Goal: Task Accomplishment & Management: Complete application form

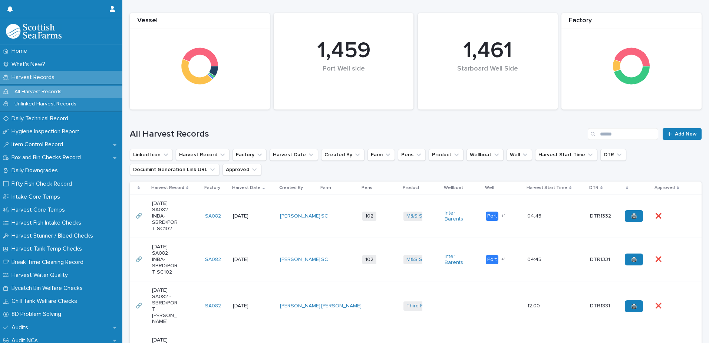
scroll to position [111, 0]
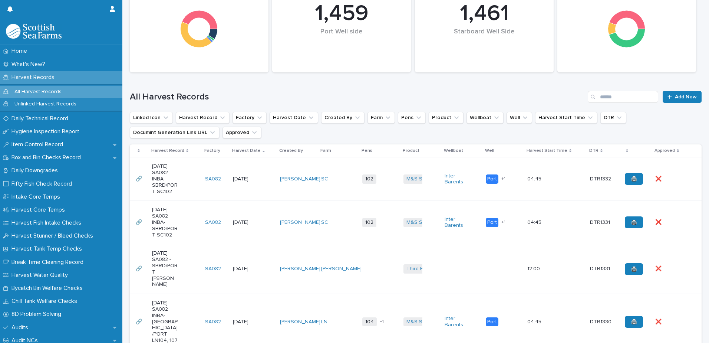
click at [310, 173] on div "[PERSON_NAME]" at bounding box center [297, 179] width 35 height 12
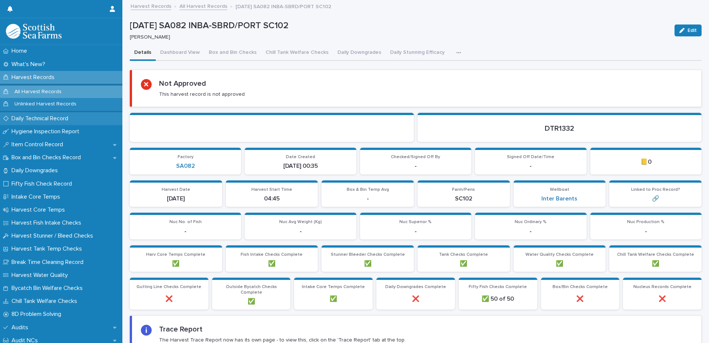
click at [37, 118] on p "Daily Technical Record" at bounding box center [42, 118] width 66 height 7
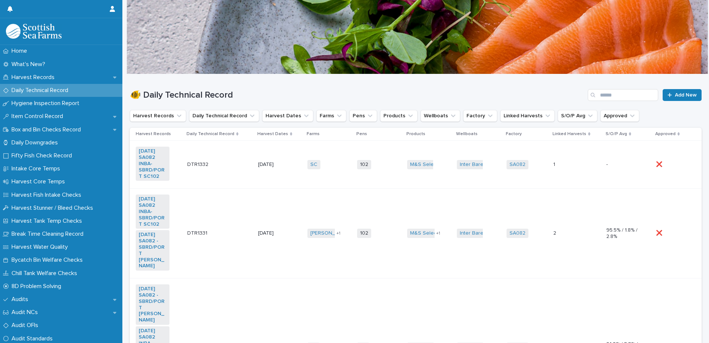
click at [383, 154] on td "102 + 0" at bounding box center [379, 165] width 50 height 48
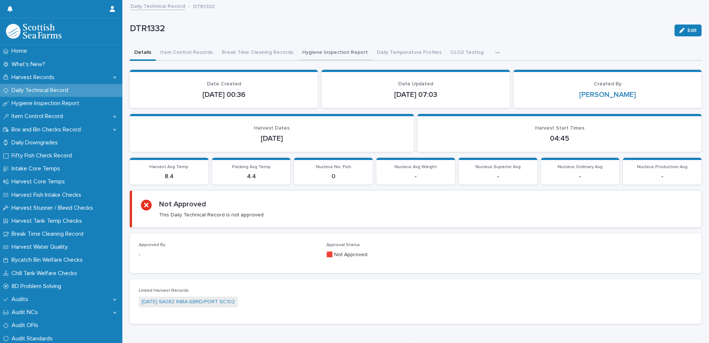
click at [325, 55] on button "Hygiene Inspection Report" at bounding box center [335, 53] width 75 height 16
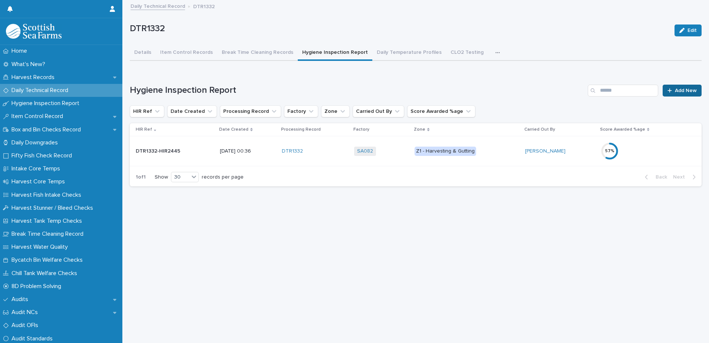
click at [675, 90] on span "Add New" at bounding box center [686, 90] width 22 height 5
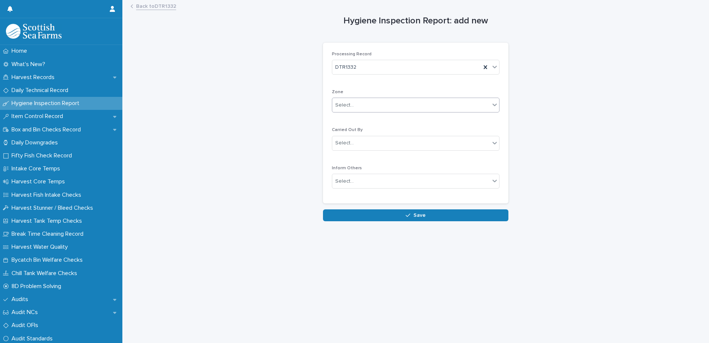
click at [387, 104] on div "Select..." at bounding box center [411, 105] width 158 height 12
click at [388, 133] on span "Z2 - Grading, Packing, Despatch" at bounding box center [372, 132] width 78 height 8
click at [393, 141] on div "Select..." at bounding box center [411, 143] width 158 height 12
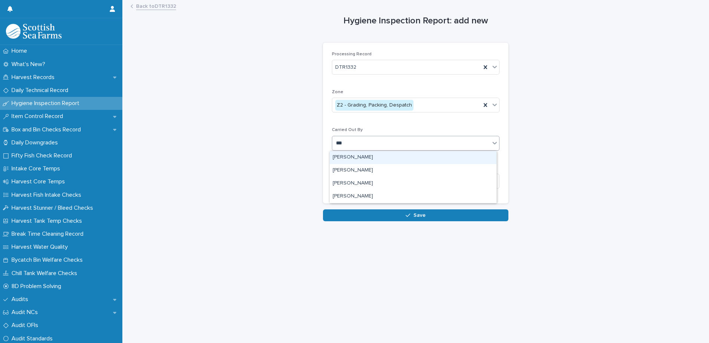
type input "****"
click at [375, 154] on div "[PERSON_NAME]" at bounding box center [413, 157] width 167 height 13
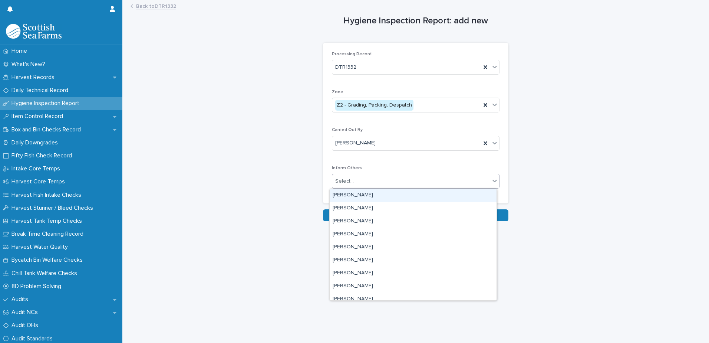
click at [385, 183] on div "Select..." at bounding box center [411, 181] width 158 height 12
type input "***"
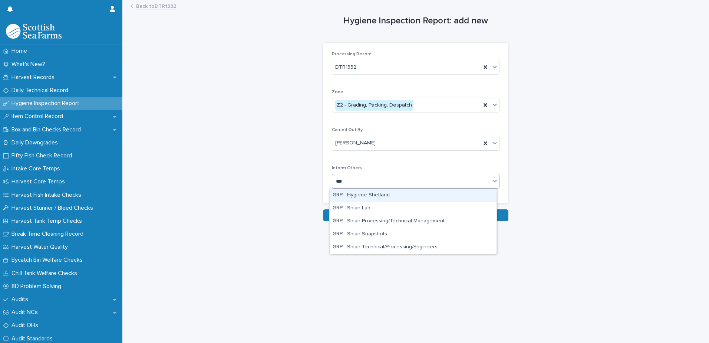
click at [385, 198] on div "GRP - Hygiene Shetland" at bounding box center [413, 195] width 167 height 13
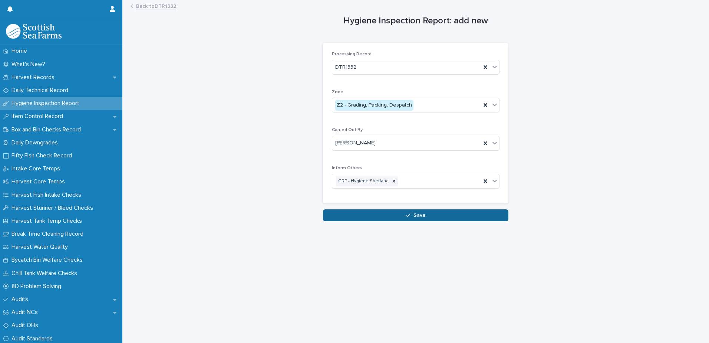
click at [407, 213] on icon "button" at bounding box center [408, 215] width 4 height 5
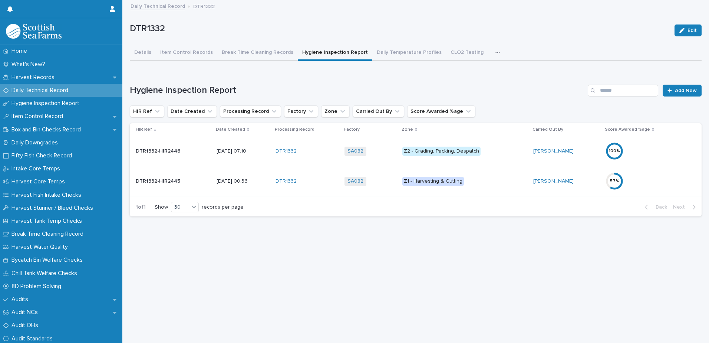
click at [651, 147] on div "100 %" at bounding box center [638, 151] width 65 height 18
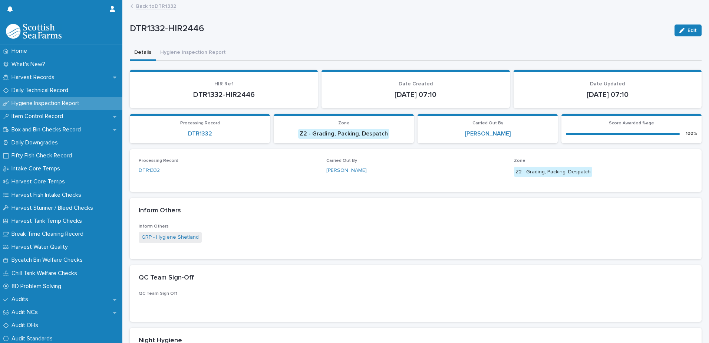
scroll to position [265, 0]
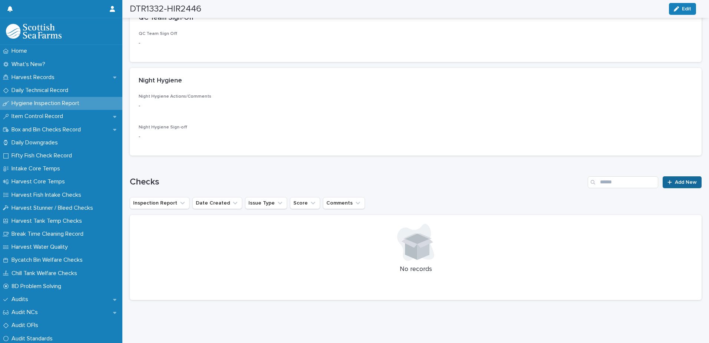
click at [675, 180] on span "Add New" at bounding box center [686, 182] width 22 height 5
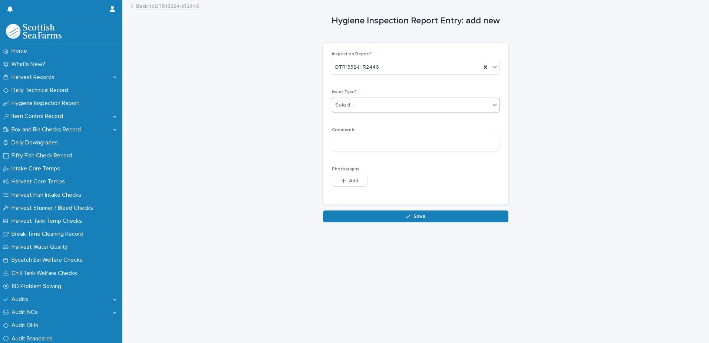
click at [393, 105] on div "Select..." at bounding box center [411, 105] width 158 height 12
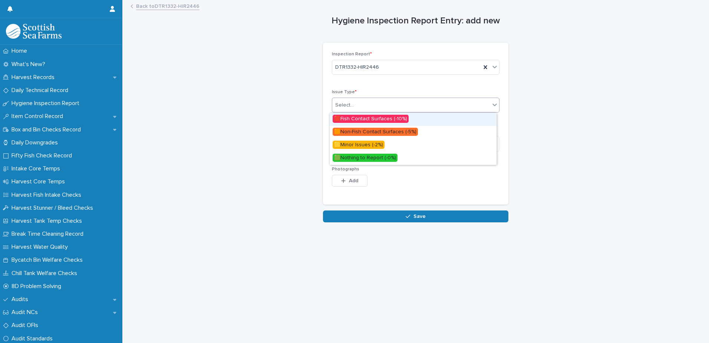
click at [396, 118] on span "🟥Fish Contact Surfaces (-10%)" at bounding box center [371, 119] width 76 height 8
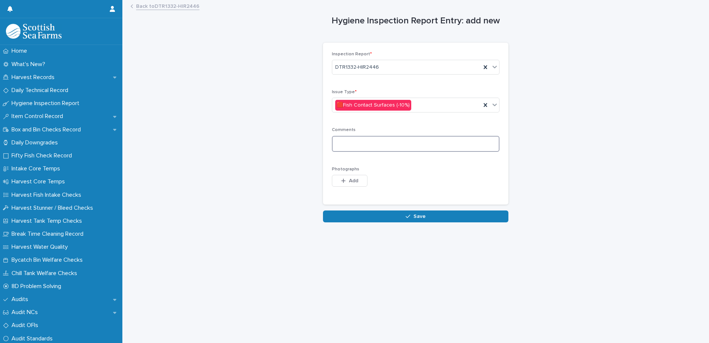
click at [403, 144] on textarea at bounding box center [416, 144] width 168 height 16
type textarea "********"
click at [342, 181] on icon "button" at bounding box center [343, 180] width 4 height 5
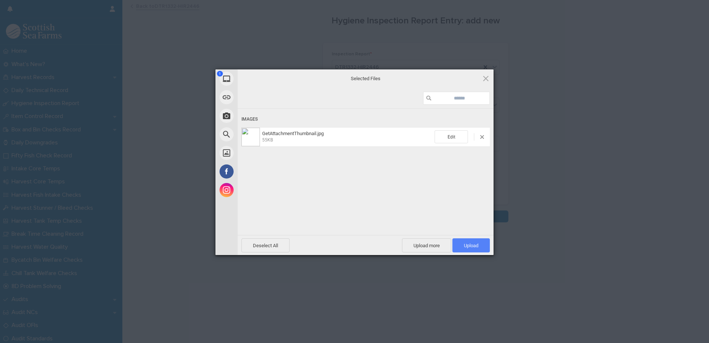
click at [478, 245] on span "Upload 1" at bounding box center [471, 246] width 14 height 6
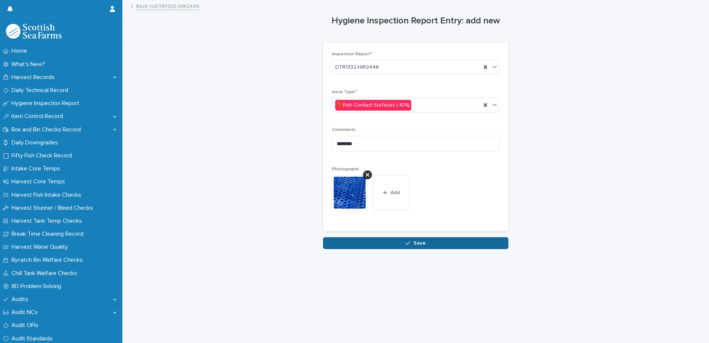
click at [428, 244] on button "Save" at bounding box center [416, 243] width 186 height 12
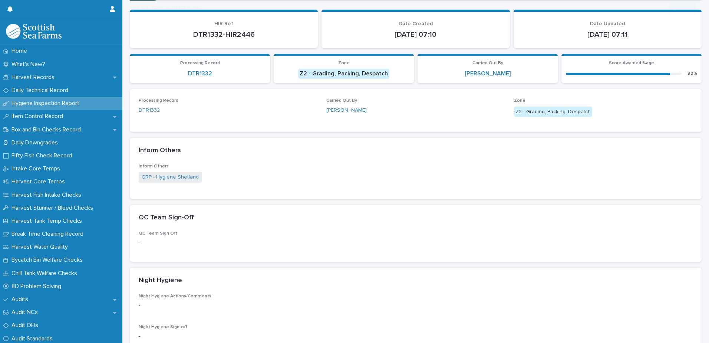
scroll to position [223, 0]
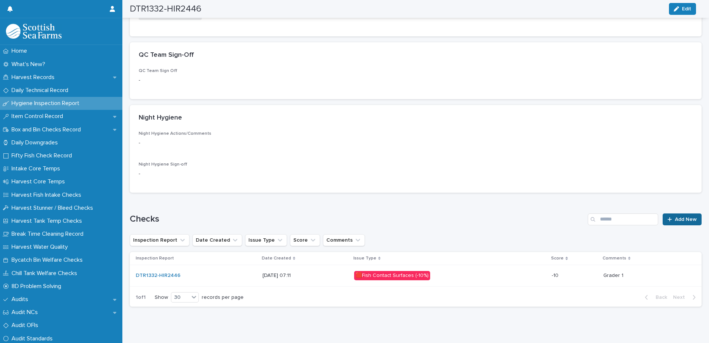
click at [677, 220] on span "Add New" at bounding box center [686, 219] width 22 height 5
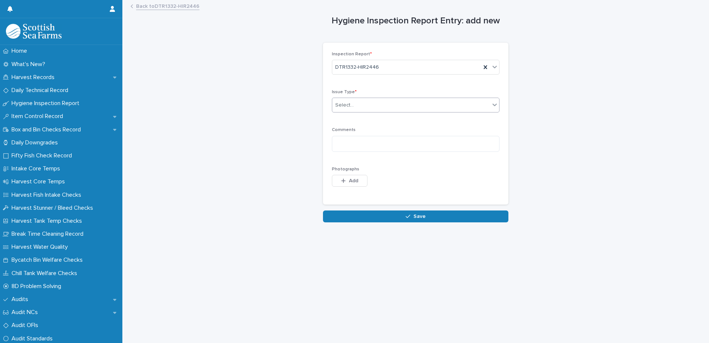
click at [377, 104] on div "Select..." at bounding box center [411, 105] width 158 height 12
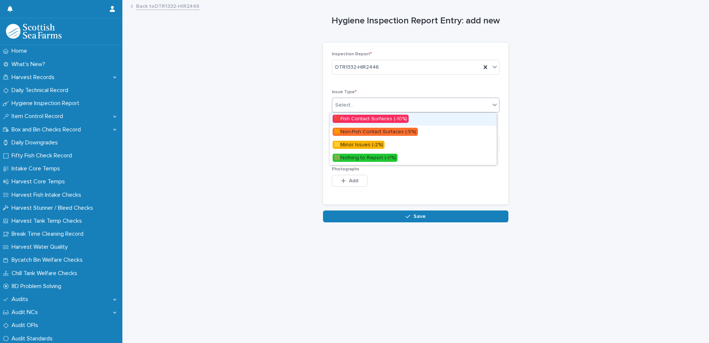
click at [382, 118] on span "🟥Fish Contact Surfaces (-10%)" at bounding box center [371, 119] width 76 height 8
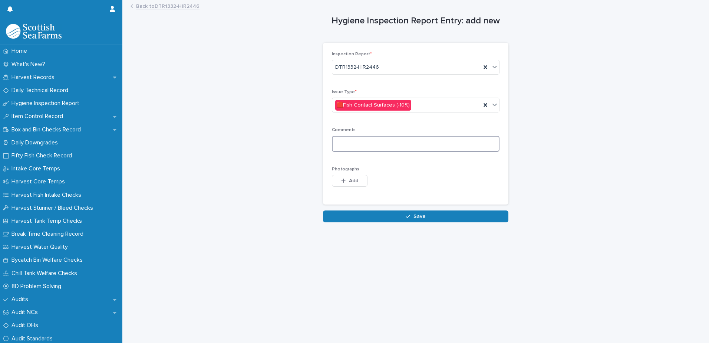
click at [413, 146] on textarea at bounding box center [416, 144] width 168 height 16
type textarea "**********"
click at [342, 180] on icon "button" at bounding box center [344, 180] width 4 height 4
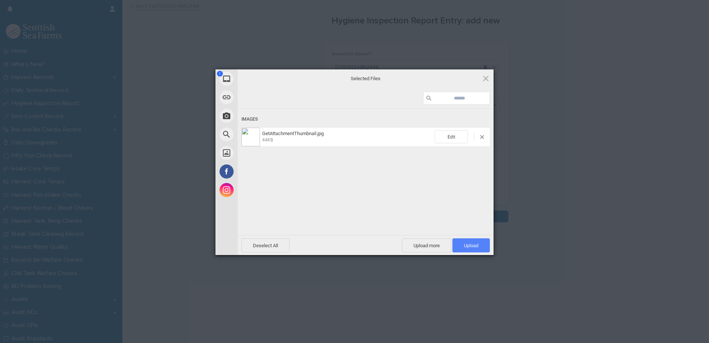
click at [466, 247] on span "Upload 1" at bounding box center [471, 246] width 14 height 6
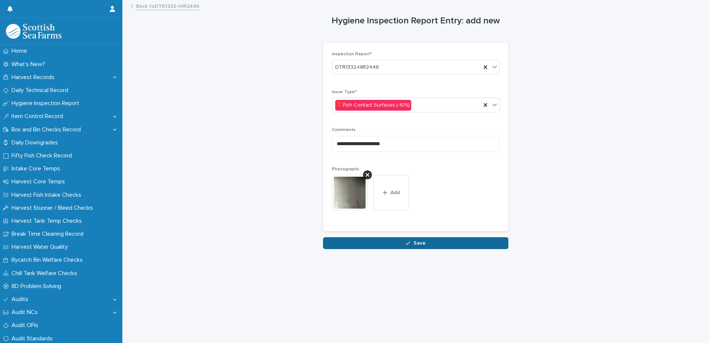
click at [430, 242] on button "Save" at bounding box center [416, 243] width 186 height 12
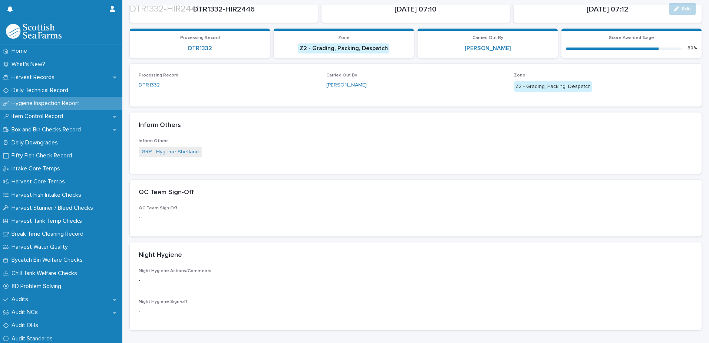
scroll to position [256, 0]
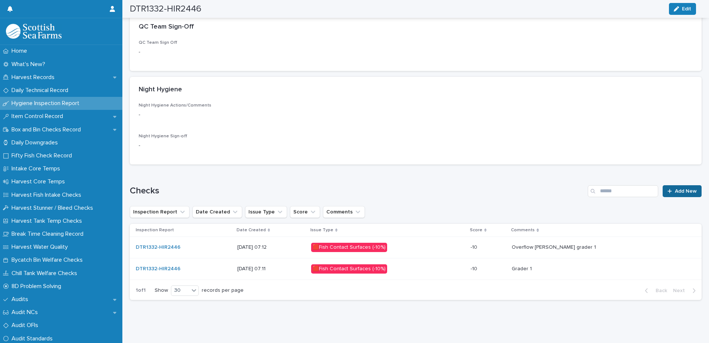
click at [678, 188] on span "Add New" at bounding box center [686, 190] width 22 height 5
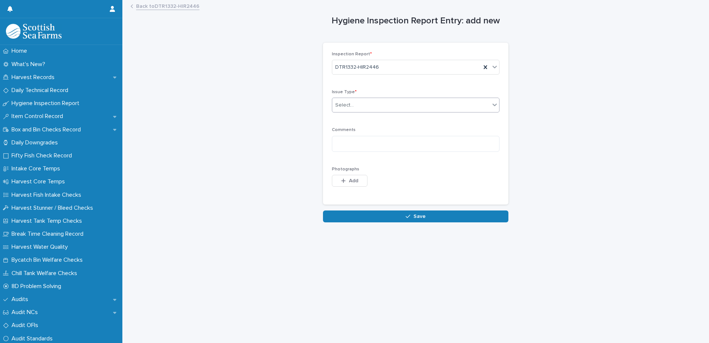
click at [387, 107] on div "Select..." at bounding box center [411, 105] width 158 height 12
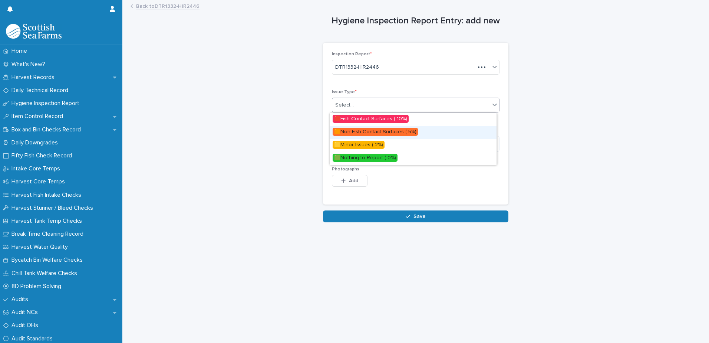
click at [388, 132] on span "🟧Non-Fish Contact Surfaces (-5%)" at bounding box center [375, 132] width 85 height 8
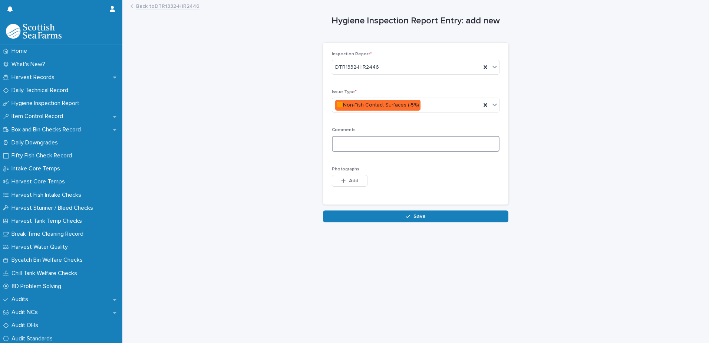
click at [393, 142] on textarea at bounding box center [416, 144] width 168 height 16
type textarea "**********"
click at [350, 178] on span "Add" at bounding box center [353, 180] width 9 height 5
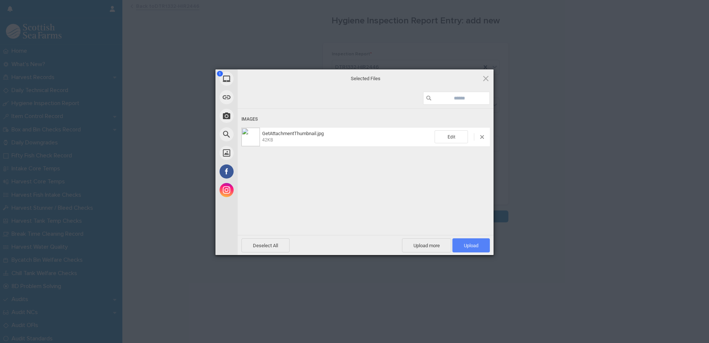
click at [474, 245] on span "Upload 1" at bounding box center [471, 246] width 14 height 6
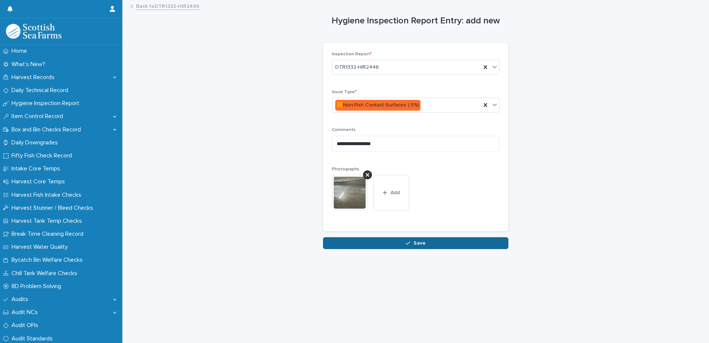
click at [430, 244] on button "Save" at bounding box center [416, 243] width 186 height 12
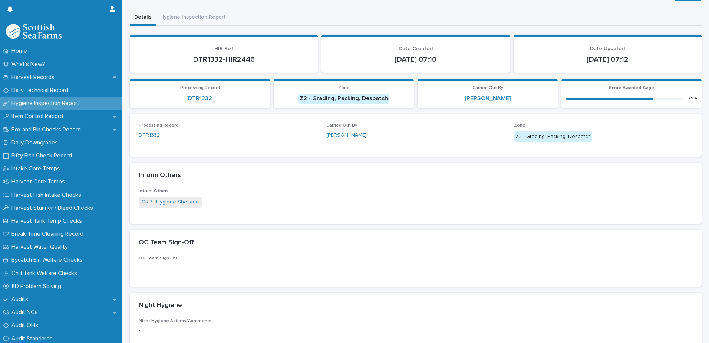
scroll to position [256, 0]
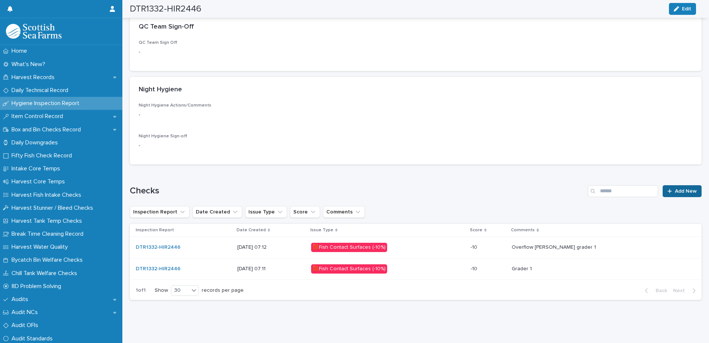
click at [680, 188] on span "Add New" at bounding box center [686, 190] width 22 height 5
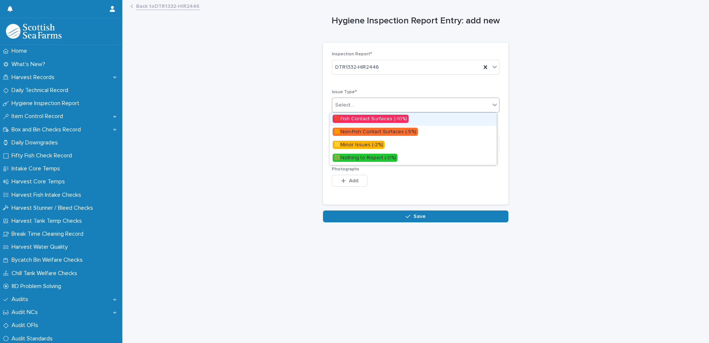
click at [397, 108] on div "Select..." at bounding box center [411, 105] width 158 height 12
click at [396, 131] on span "🟧Non-Fish Contact Surfaces (-5%)" at bounding box center [375, 132] width 85 height 8
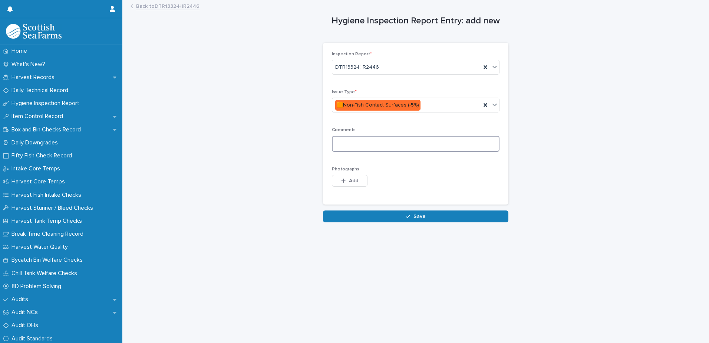
click at [403, 145] on textarea at bounding box center [416, 144] width 168 height 16
type textarea "**********"
click at [349, 182] on span "Add" at bounding box center [353, 180] width 9 height 5
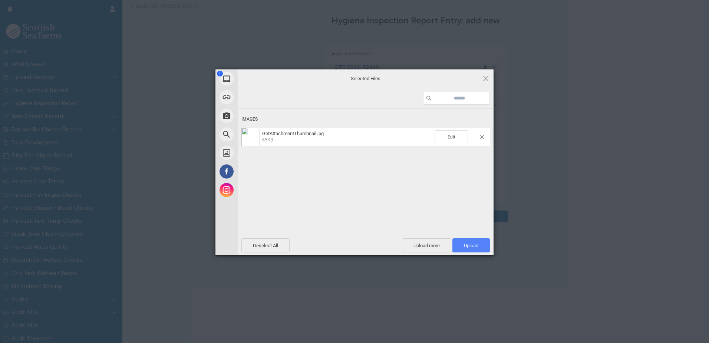
click at [479, 243] on span "Upload 1" at bounding box center [471, 245] width 37 height 14
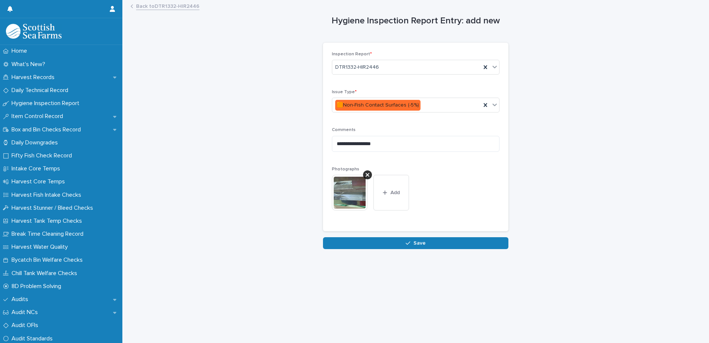
click at [347, 190] on img at bounding box center [350, 193] width 36 height 36
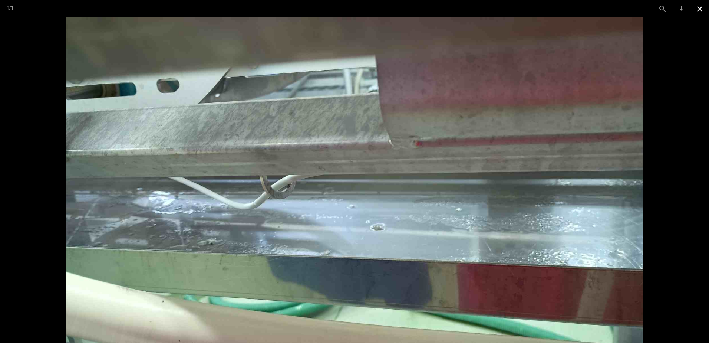
click at [701, 8] on button "Close gallery" at bounding box center [700, 8] width 19 height 17
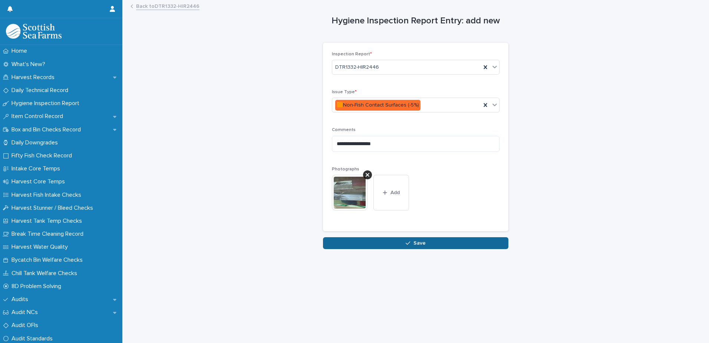
click at [426, 243] on button "Save" at bounding box center [416, 243] width 186 height 12
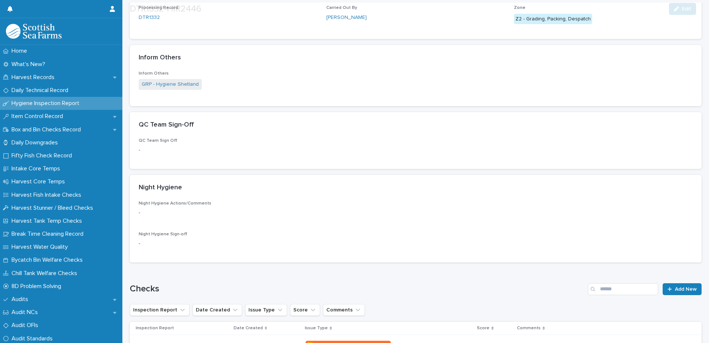
scroll to position [196, 0]
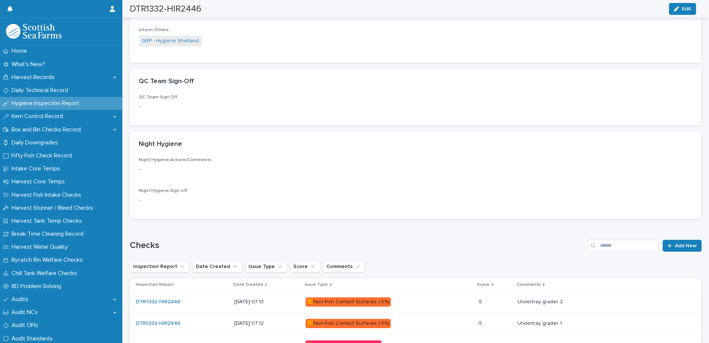
click at [194, 89] on div "QC Team Sign-Off" at bounding box center [416, 82] width 572 height 26
click at [684, 11] on button "Edit" at bounding box center [682, 9] width 27 height 12
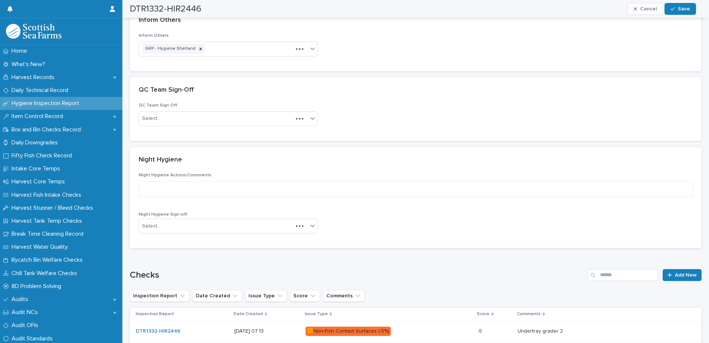
scroll to position [211, 0]
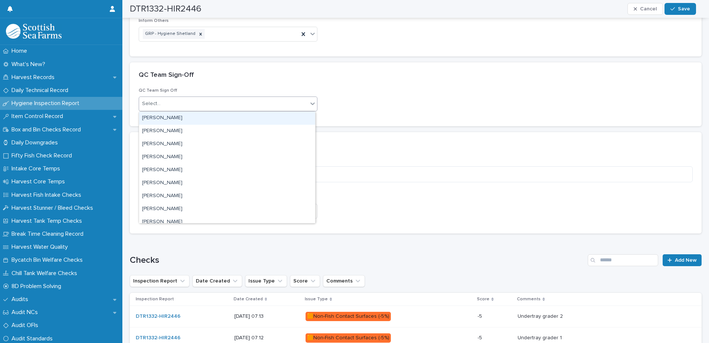
click at [237, 104] on div "Select..." at bounding box center [223, 104] width 169 height 12
type input "****"
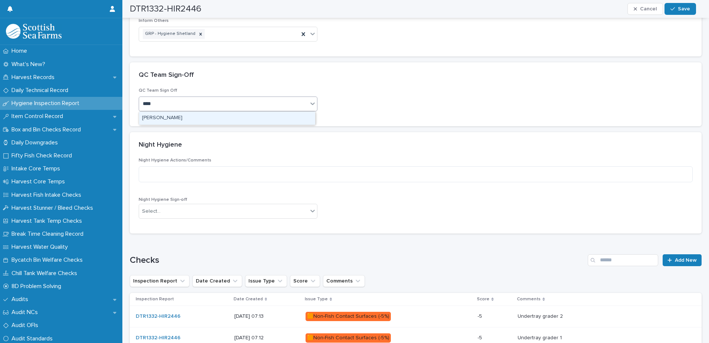
click at [204, 118] on div "[PERSON_NAME]" at bounding box center [227, 118] width 176 height 13
click at [680, 9] on span "Save" at bounding box center [684, 8] width 12 height 5
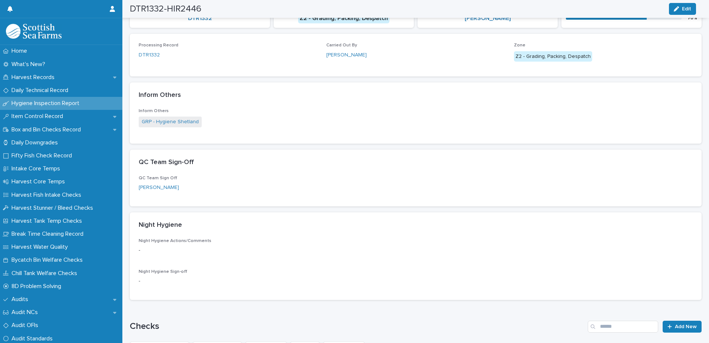
scroll to position [0, 0]
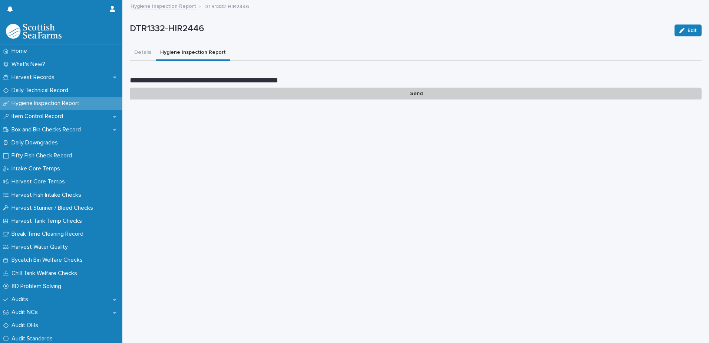
click at [190, 50] on button "Hygiene Inspection Report" at bounding box center [193, 53] width 75 height 16
click at [414, 95] on p "Send" at bounding box center [416, 94] width 572 height 12
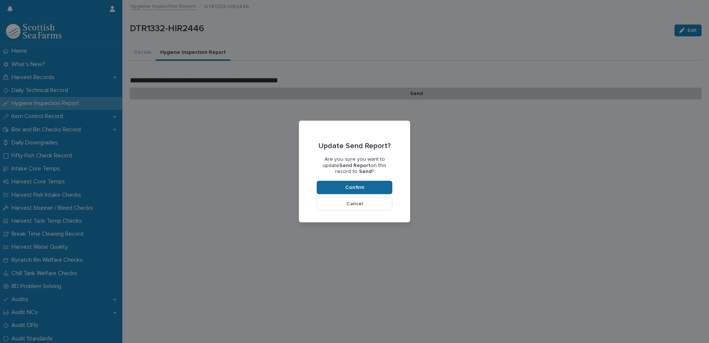
click at [359, 188] on span "Confirm" at bounding box center [354, 187] width 19 height 5
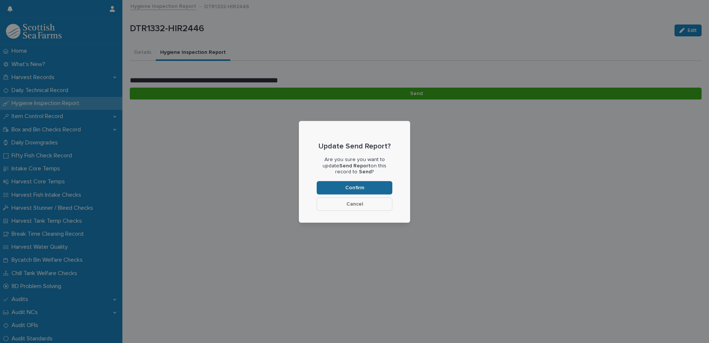
scroll to position [62, 0]
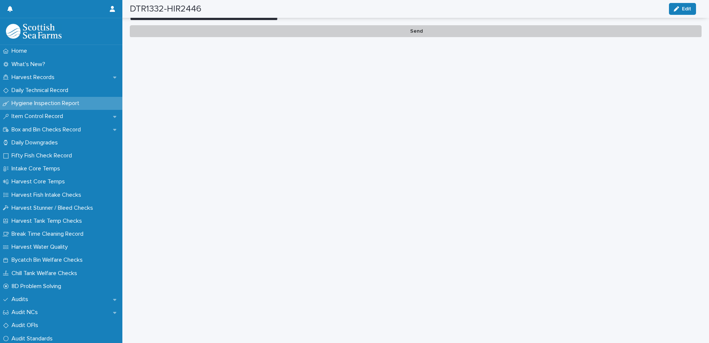
drag, startPoint x: 35, startPoint y: 79, endPoint x: 709, endPoint y: 89, distance: 674.6
click at [35, 79] on p "Harvest Records" at bounding box center [35, 77] width 52 height 7
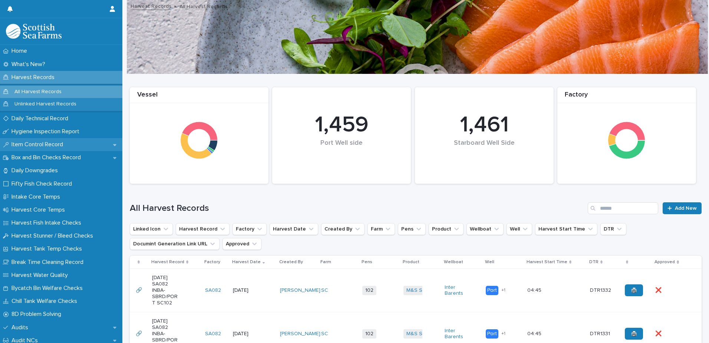
click at [40, 147] on p "Item Control Record" at bounding box center [39, 144] width 60 height 7
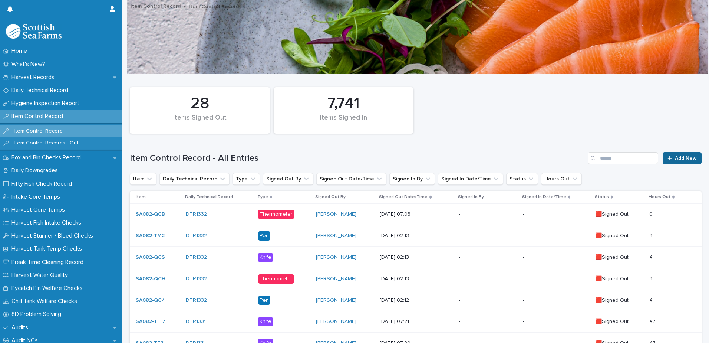
click at [680, 157] on span "Add New" at bounding box center [686, 157] width 22 height 5
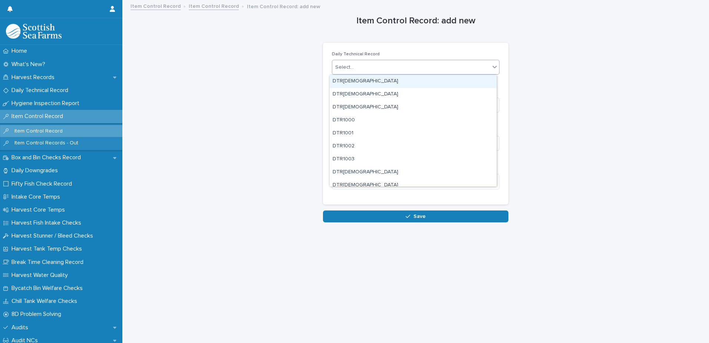
click at [416, 65] on div "Select..." at bounding box center [411, 67] width 158 height 12
type input "****"
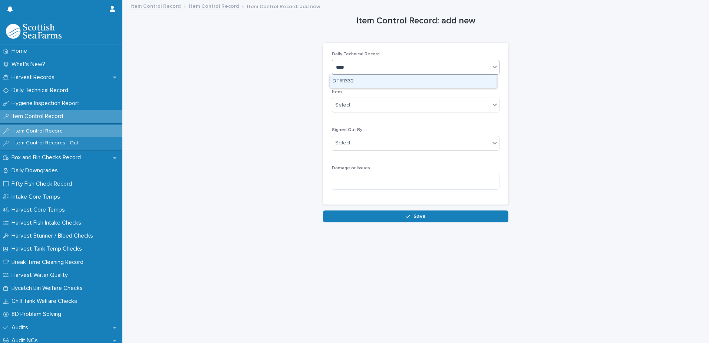
click at [358, 79] on div "DTR1332" at bounding box center [413, 81] width 167 height 13
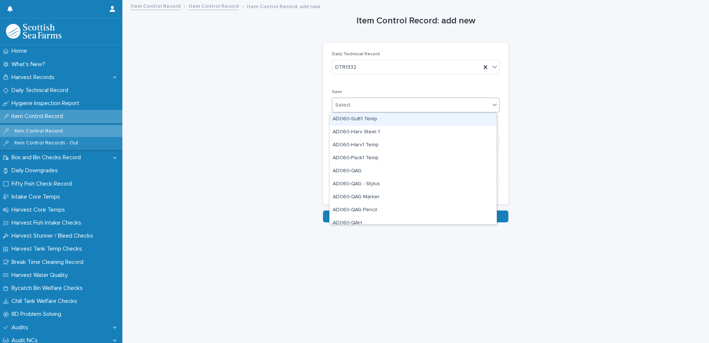
click at [367, 106] on div "Select..." at bounding box center [411, 105] width 158 height 12
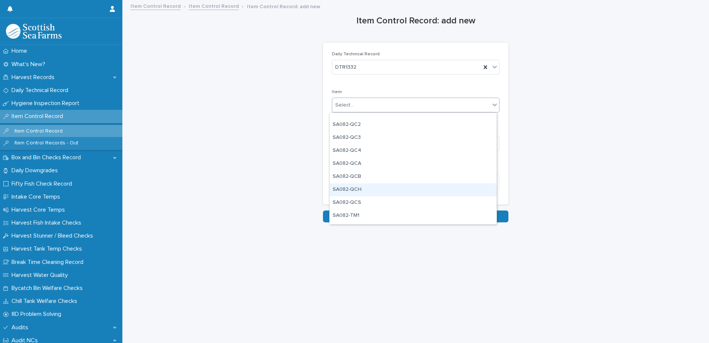
scroll to position [631, 0]
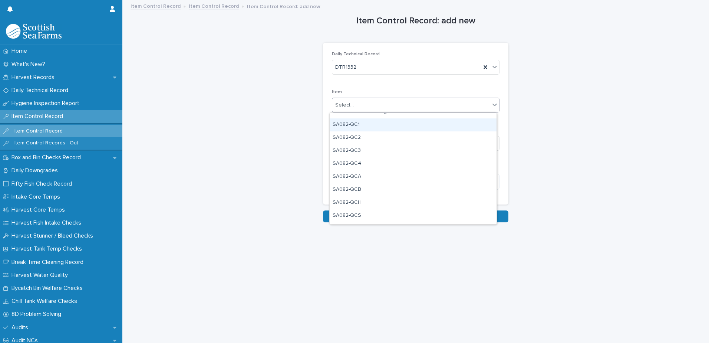
click at [385, 127] on div "SA082-QC1" at bounding box center [413, 124] width 167 height 13
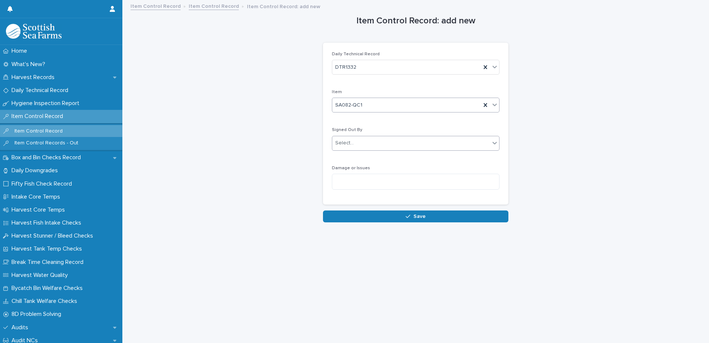
click at [368, 145] on div "Select..." at bounding box center [411, 143] width 158 height 12
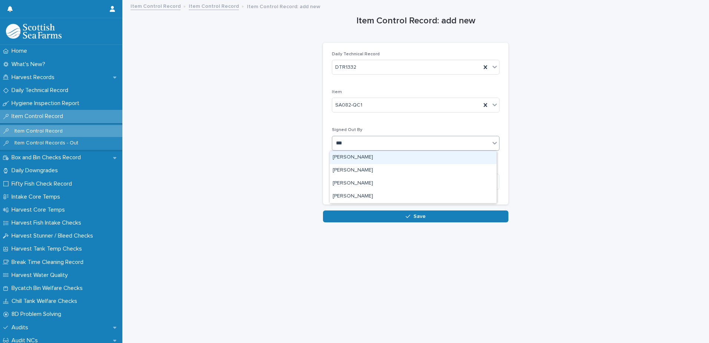
type input "****"
click at [363, 162] on div "[PERSON_NAME]" at bounding box center [413, 157] width 167 height 13
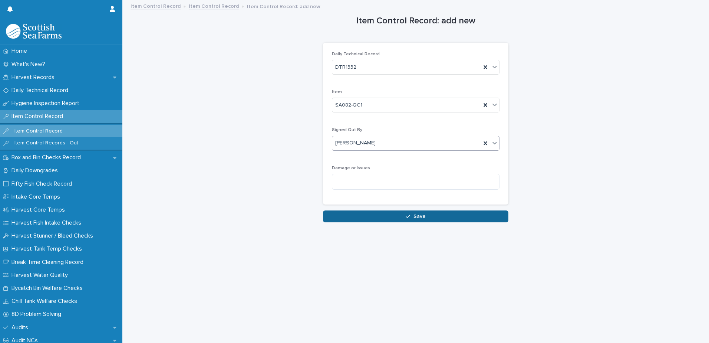
click at [421, 219] on button "Save" at bounding box center [416, 216] width 186 height 12
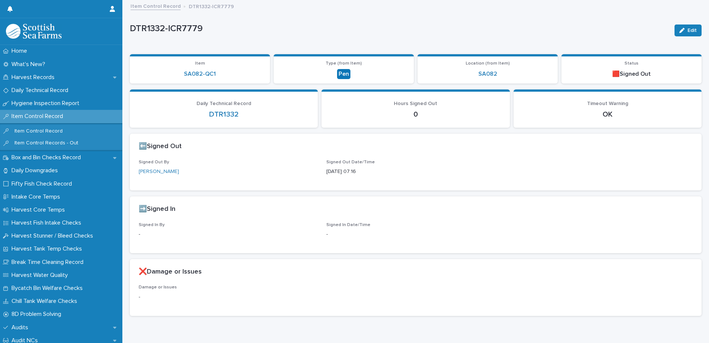
click at [169, 7] on link "Item Control Record" at bounding box center [156, 5] width 50 height 9
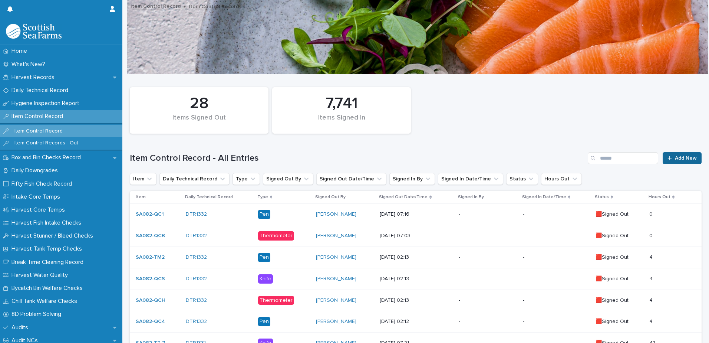
click at [678, 159] on span "Add New" at bounding box center [686, 157] width 22 height 5
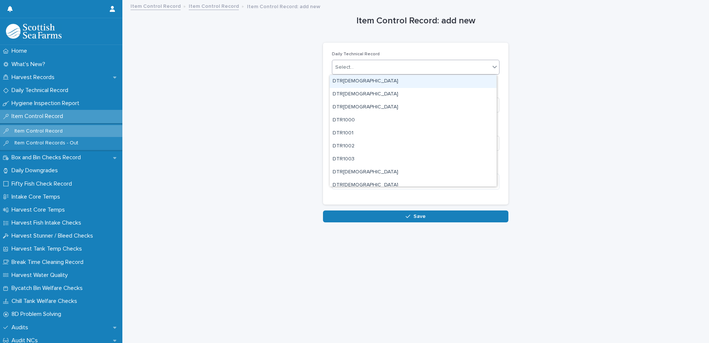
click at [423, 67] on div "Select..." at bounding box center [411, 67] width 158 height 12
type input "****"
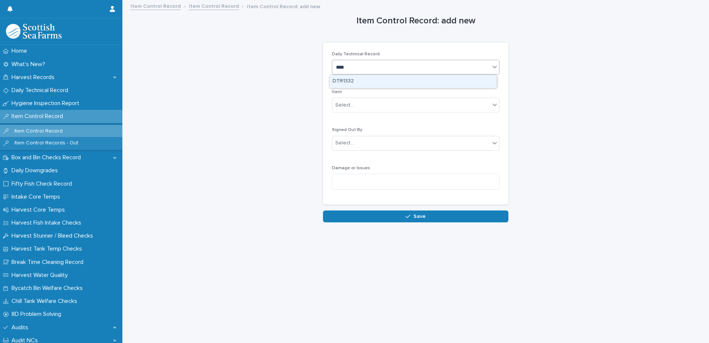
click at [355, 79] on div "DTR1332" at bounding box center [413, 81] width 167 height 13
click at [364, 104] on div "Select..." at bounding box center [411, 105] width 158 height 12
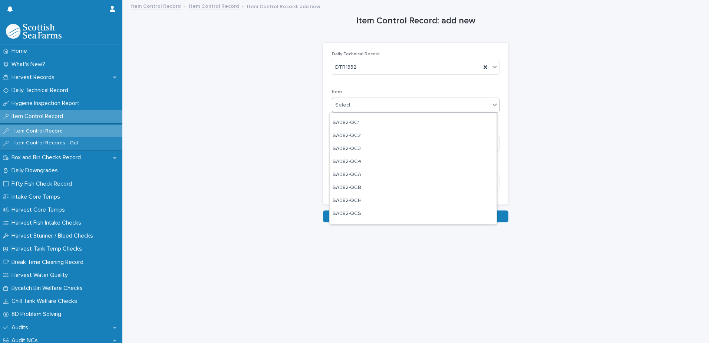
scroll to position [668, 0]
click at [379, 140] on div "SA082-QCA" at bounding box center [413, 139] width 167 height 13
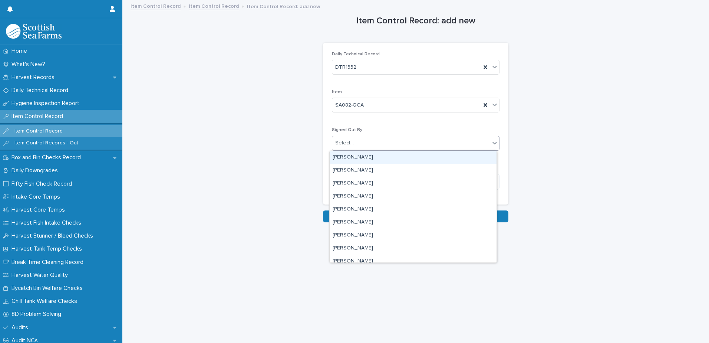
click at [380, 140] on div "Select..." at bounding box center [411, 143] width 158 height 12
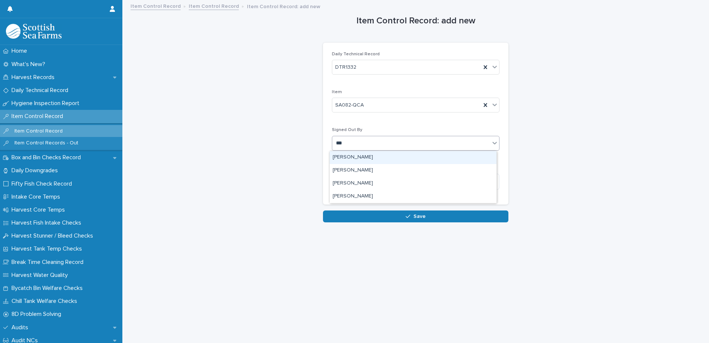
type input "****"
click at [368, 156] on div "[PERSON_NAME]" at bounding box center [413, 157] width 167 height 13
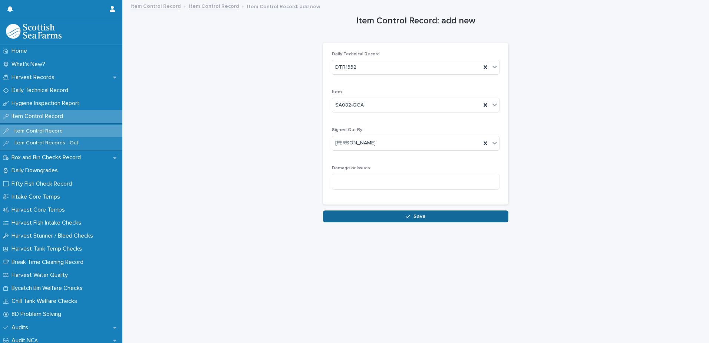
click at [422, 219] on span "Save" at bounding box center [420, 216] width 12 height 5
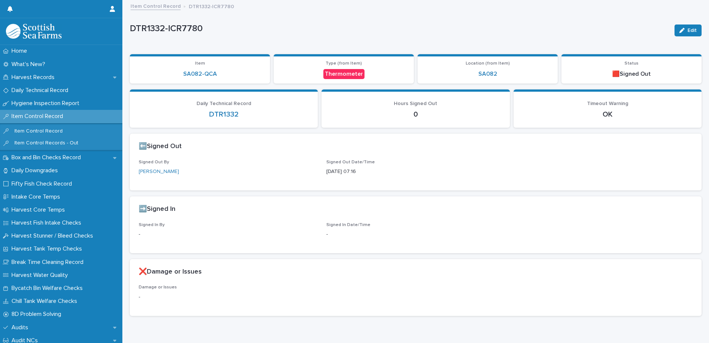
click at [153, 7] on link "Item Control Record" at bounding box center [156, 5] width 50 height 9
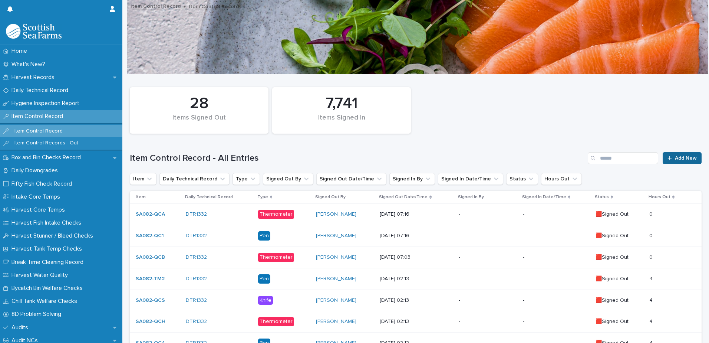
click at [683, 159] on span "Add New" at bounding box center [686, 157] width 22 height 5
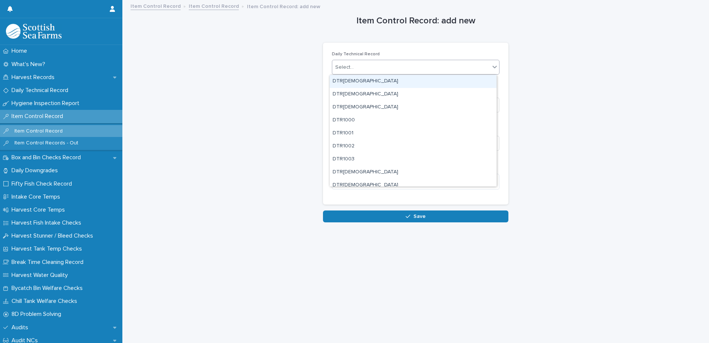
click at [374, 70] on div "Select..." at bounding box center [411, 67] width 158 height 12
type input "****"
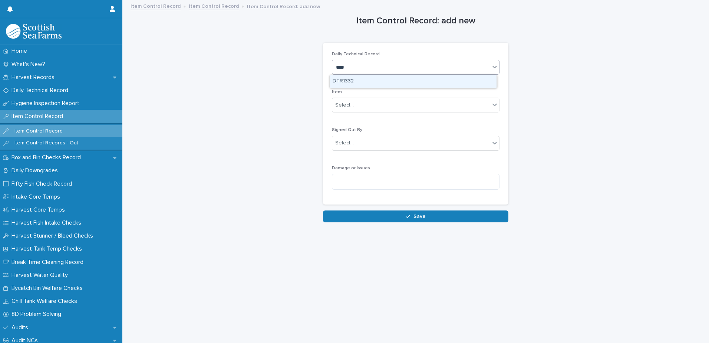
click at [367, 82] on div "DTR1332" at bounding box center [413, 81] width 167 height 13
click at [372, 104] on div "Select..." at bounding box center [411, 105] width 158 height 12
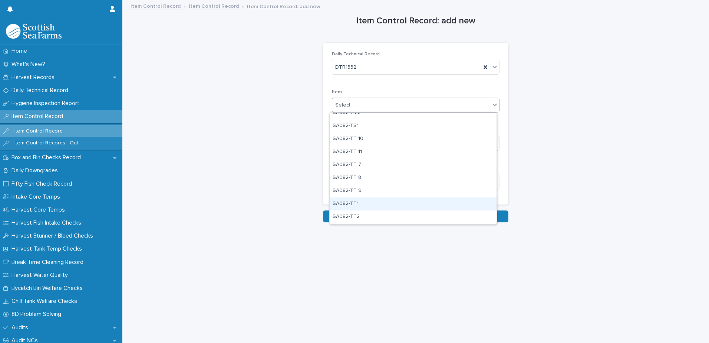
scroll to position [742, 0]
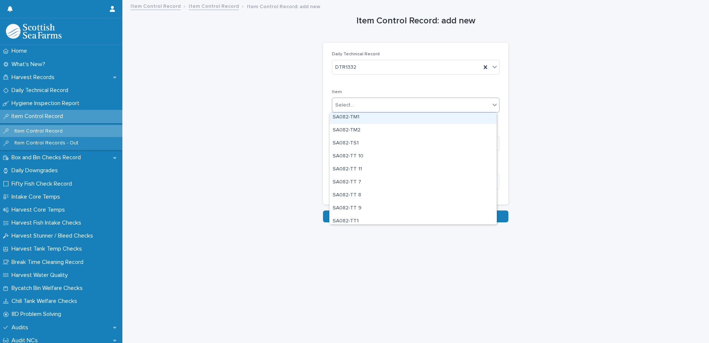
click at [384, 117] on div "SA082-TM1" at bounding box center [413, 117] width 167 height 13
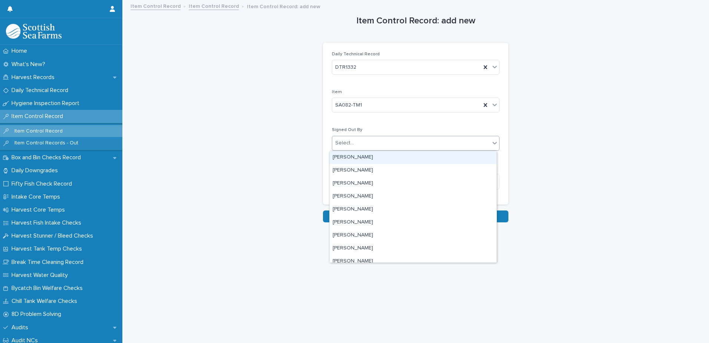
click at [396, 146] on div "Select..." at bounding box center [411, 143] width 158 height 12
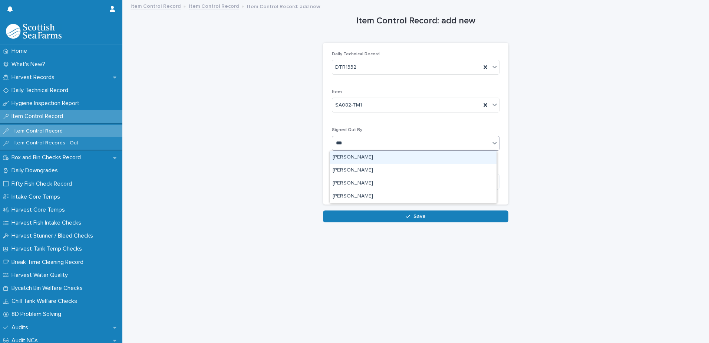
type input "****"
click at [362, 157] on div "[PERSON_NAME]" at bounding box center [413, 157] width 167 height 13
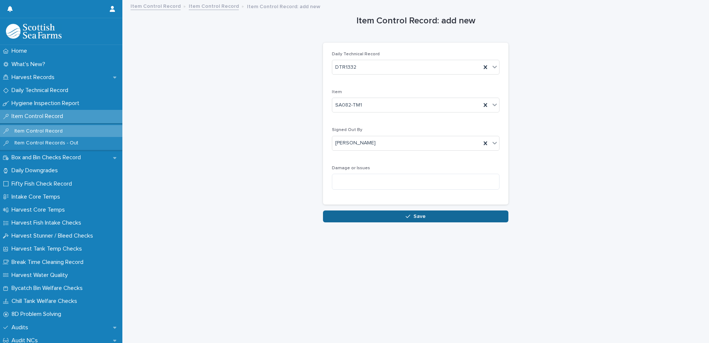
click at [414, 215] on span "Save" at bounding box center [420, 216] width 12 height 5
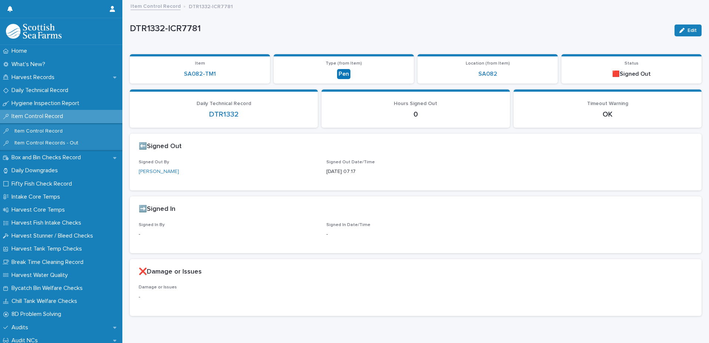
click at [164, 7] on link "Item Control Record" at bounding box center [156, 5] width 50 height 9
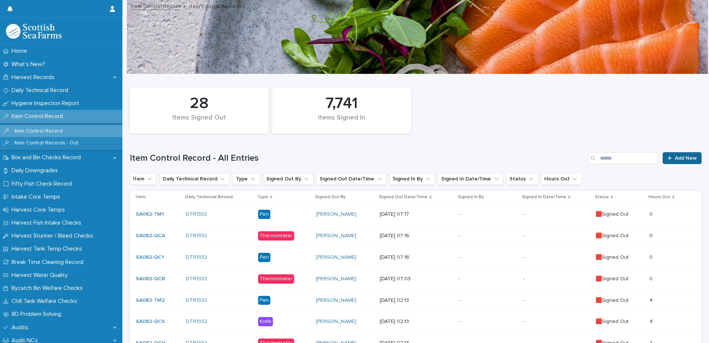
click at [675, 160] on span "Add New" at bounding box center [686, 157] width 22 height 5
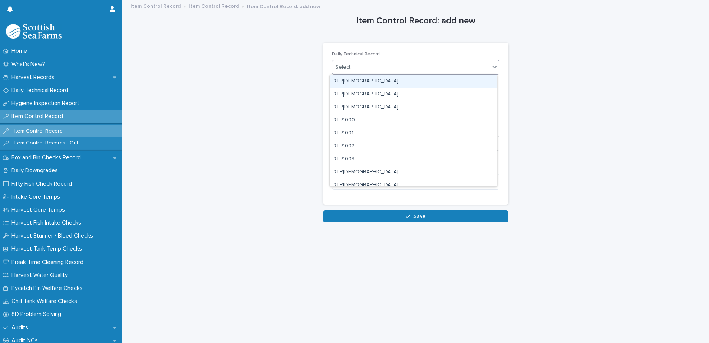
click at [366, 69] on div "Select..." at bounding box center [411, 67] width 158 height 12
type input "****"
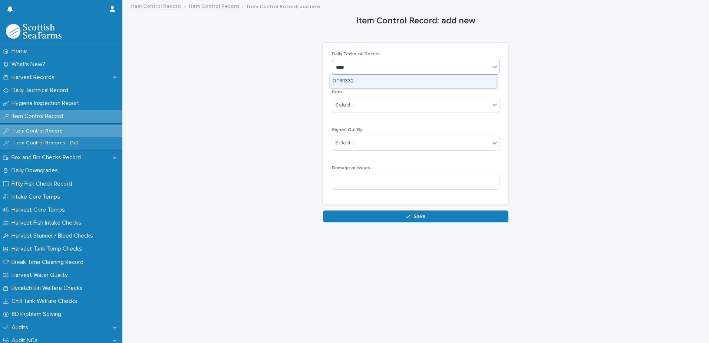
click at [351, 79] on div "DTR1332" at bounding box center [413, 81] width 167 height 13
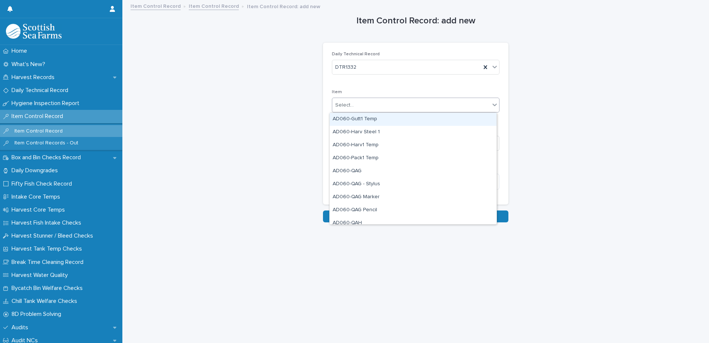
click at [384, 104] on div "Select..." at bounding box center [411, 105] width 158 height 12
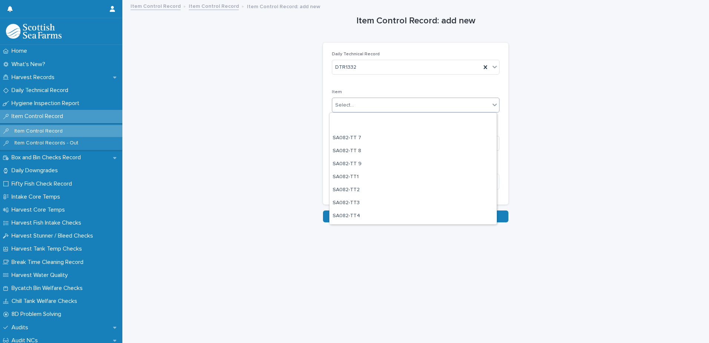
scroll to position [824, 0]
click at [373, 165] on div "SA082-TT3" at bounding box center [413, 165] width 167 height 13
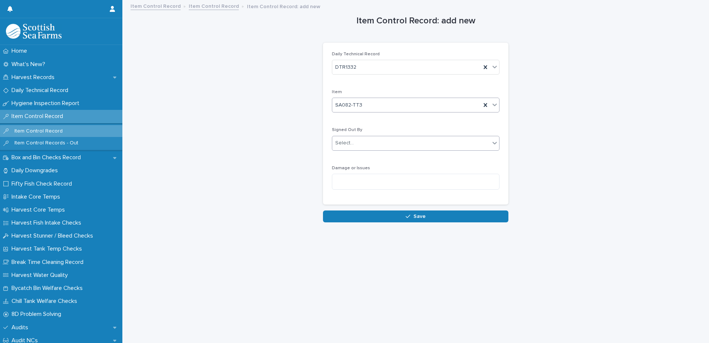
click at [384, 143] on div "Select..." at bounding box center [411, 143] width 158 height 12
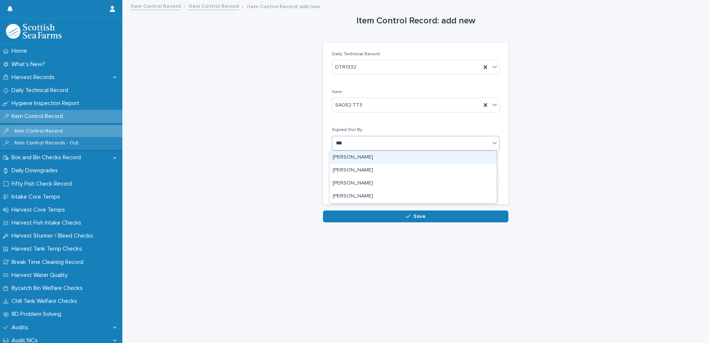
type input "****"
click at [369, 155] on div "[PERSON_NAME]" at bounding box center [413, 157] width 167 height 13
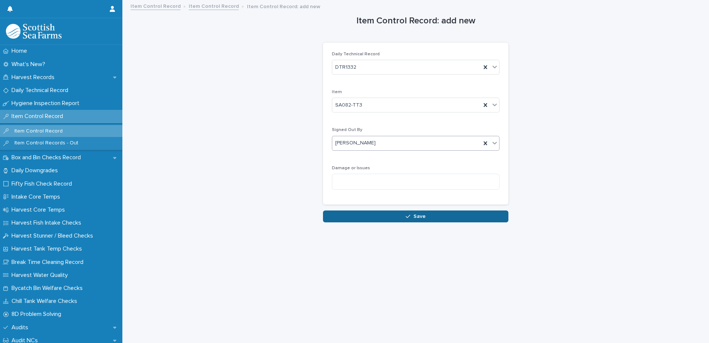
click at [409, 216] on div "button" at bounding box center [409, 216] width 7 height 5
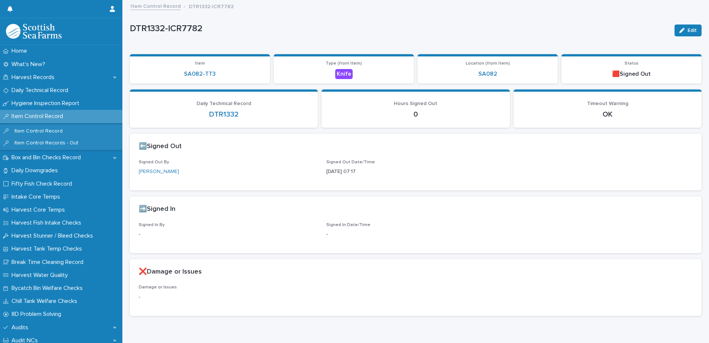
click at [153, 7] on link "Item Control Record" at bounding box center [156, 5] width 50 height 9
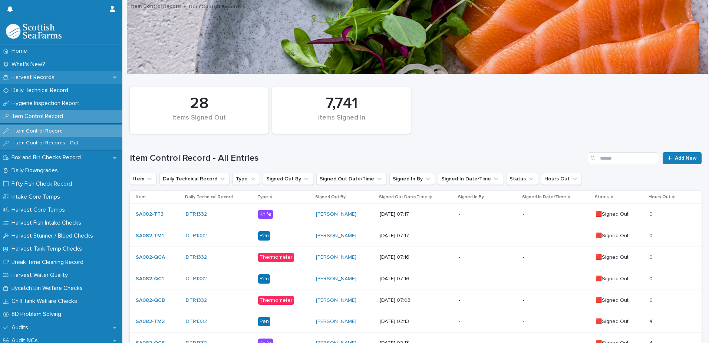
click at [46, 79] on p "Harvest Records" at bounding box center [35, 77] width 52 height 7
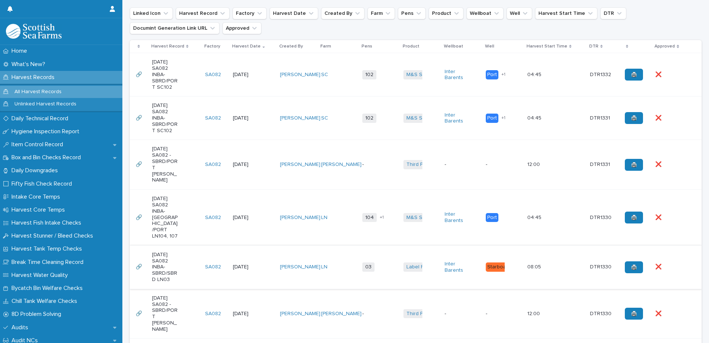
scroll to position [223, 0]
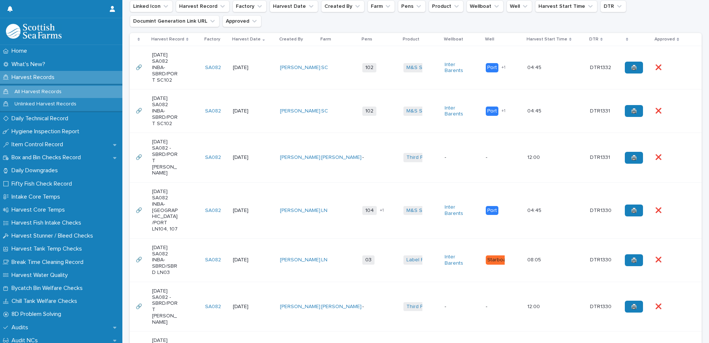
click at [281, 100] on td "[PERSON_NAME]" at bounding box center [297, 110] width 41 height 43
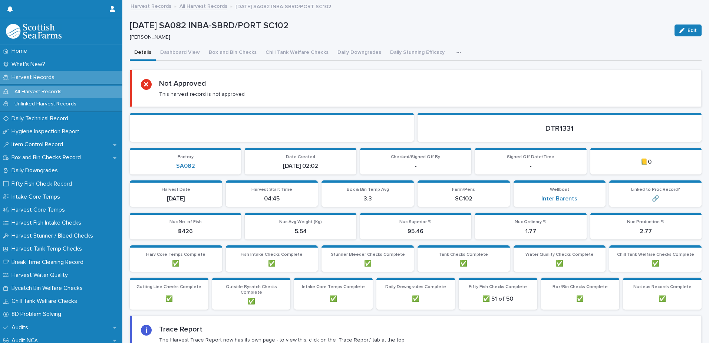
click at [457, 52] on icon "button" at bounding box center [459, 52] width 4 height 5
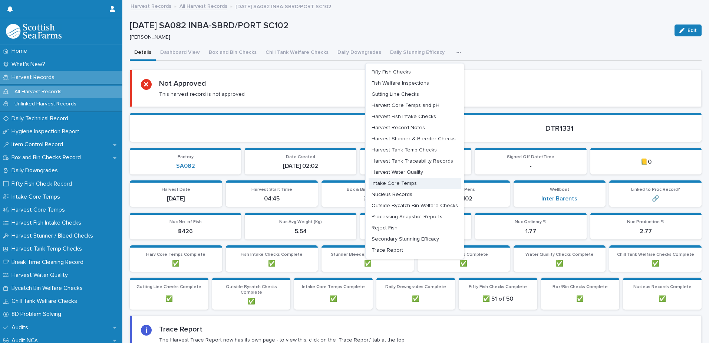
click at [412, 192] on button "Nucleus Records" at bounding box center [415, 194] width 92 height 11
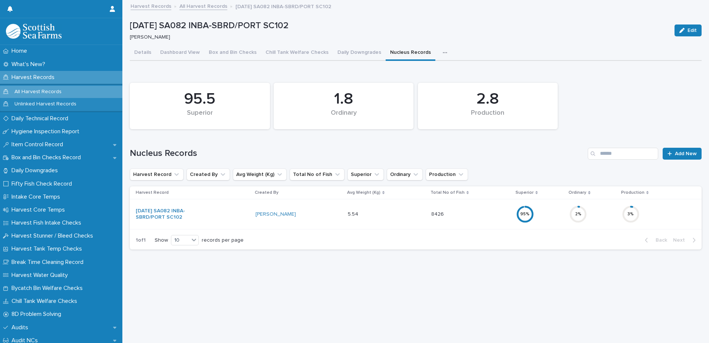
click at [658, 211] on div "3 %" at bounding box center [656, 214] width 68 height 24
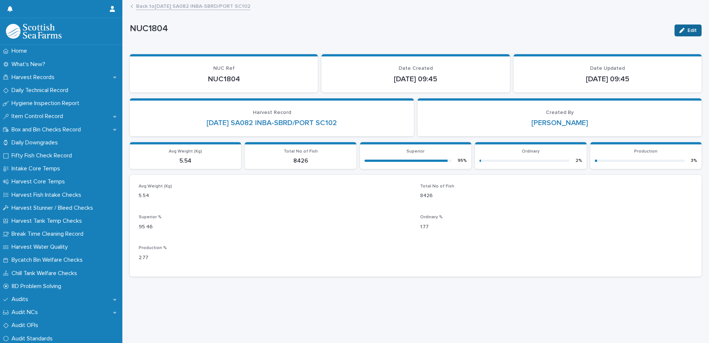
click at [688, 29] on span "Edit" at bounding box center [692, 30] width 9 height 5
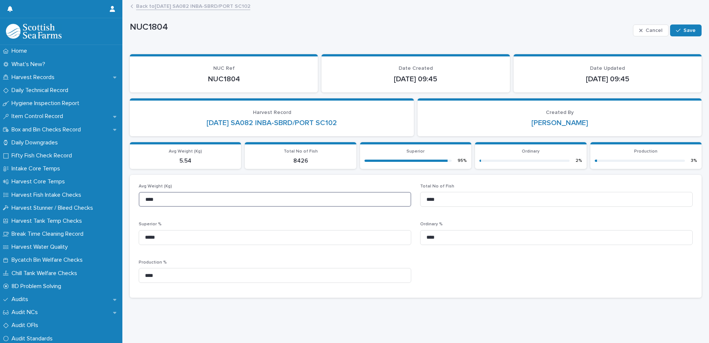
click at [172, 199] on input "****" at bounding box center [275, 199] width 273 height 15
type input "****"
drag, startPoint x: 446, startPoint y: 199, endPoint x: 420, endPoint y: 200, distance: 25.6
click at [420, 200] on input "****" at bounding box center [556, 199] width 273 height 15
type input "*****"
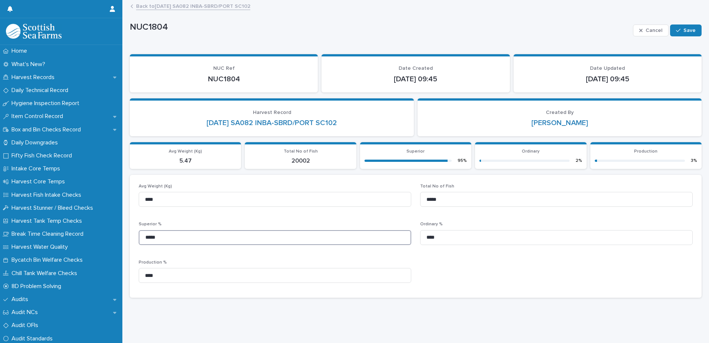
click at [174, 239] on input "*****" at bounding box center [275, 237] width 273 height 15
type input "*****"
click at [446, 238] on input "****" at bounding box center [556, 237] width 273 height 15
type input "*"
type input "****"
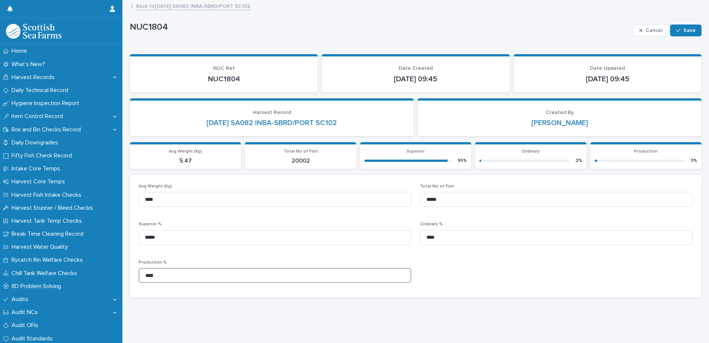
click at [156, 276] on input "****" at bounding box center [275, 275] width 273 height 15
type input "*"
type input "****"
click at [685, 30] on span "Save" at bounding box center [690, 30] width 12 height 5
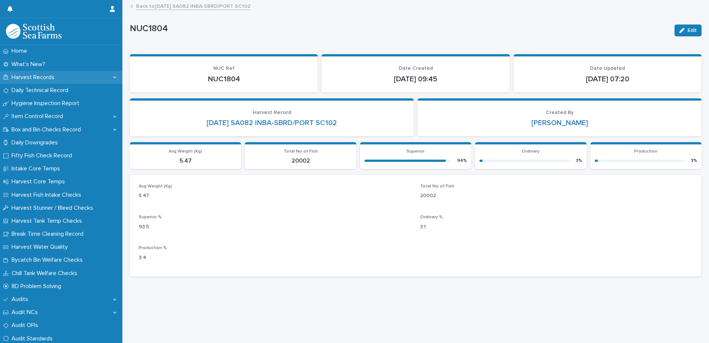
click at [43, 78] on p "Harvest Records" at bounding box center [35, 77] width 52 height 7
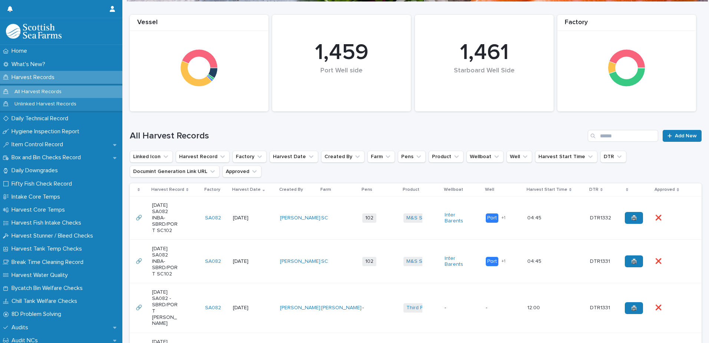
scroll to position [74, 0]
